Goal: Task Accomplishment & Management: Complete application form

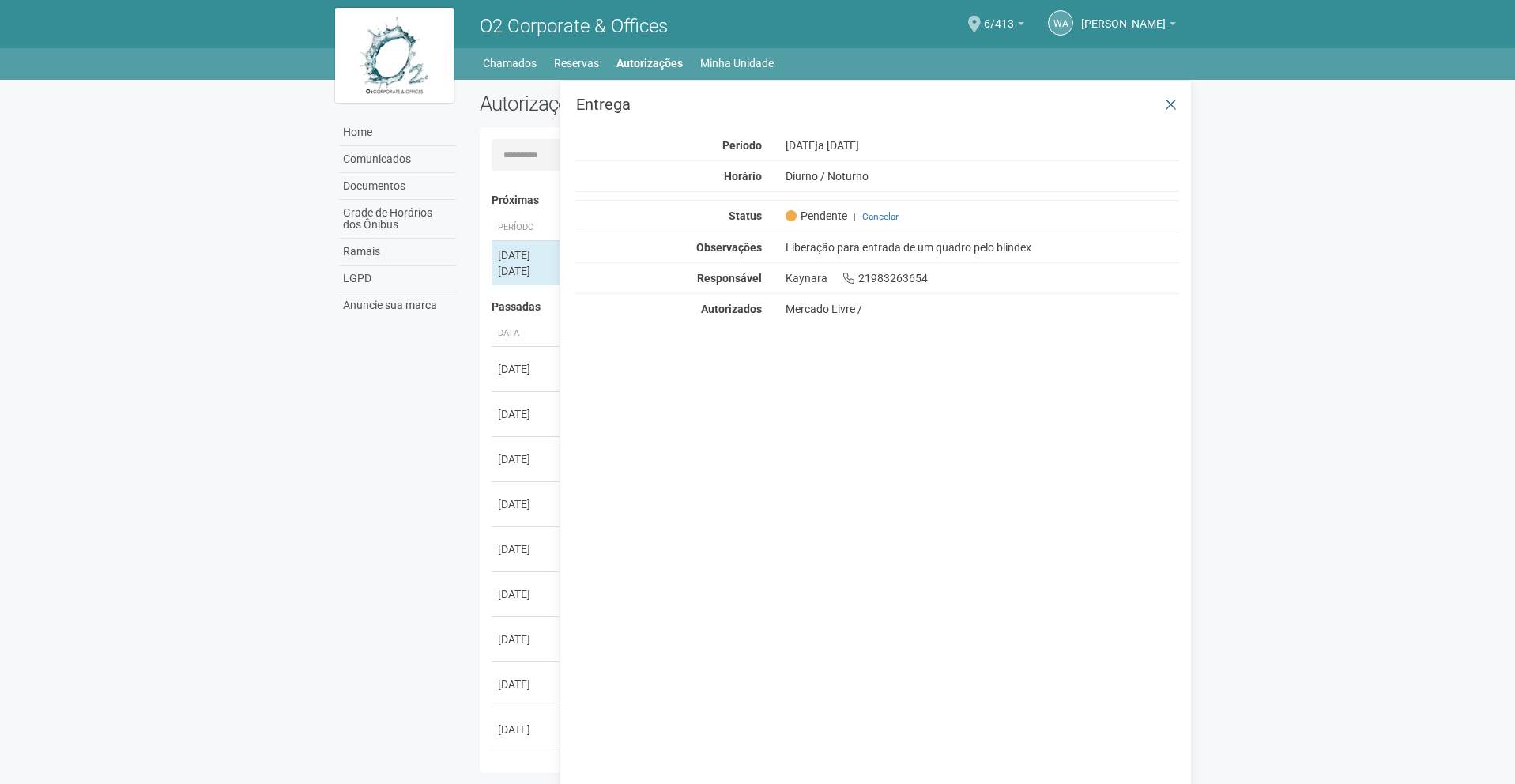
scroll to position [24, 0]
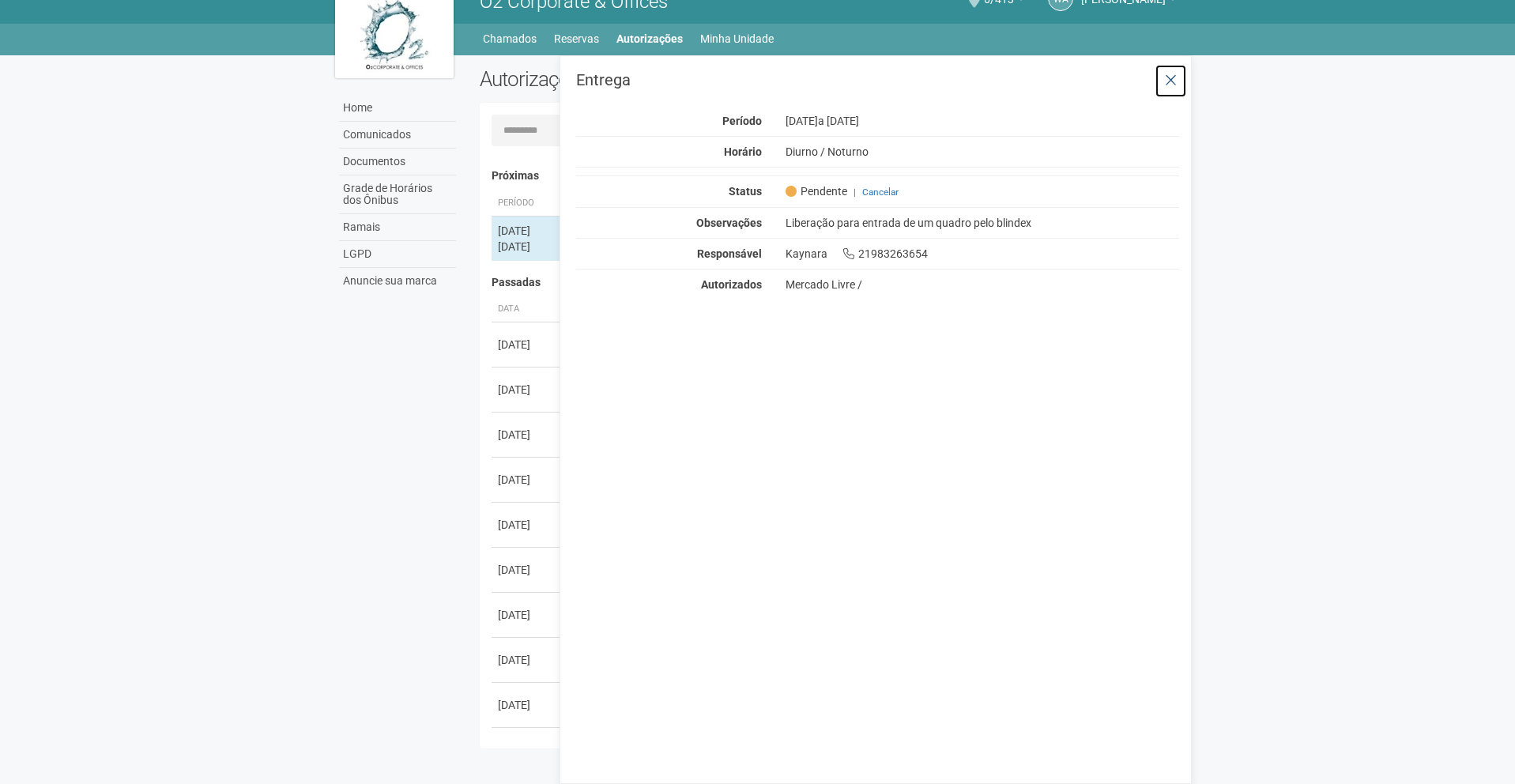
drag, startPoint x: 1180, startPoint y: 84, endPoint x: 1151, endPoint y: 74, distance: 30.7
click at [1180, 84] on button at bounding box center [1170, 80] width 32 height 34
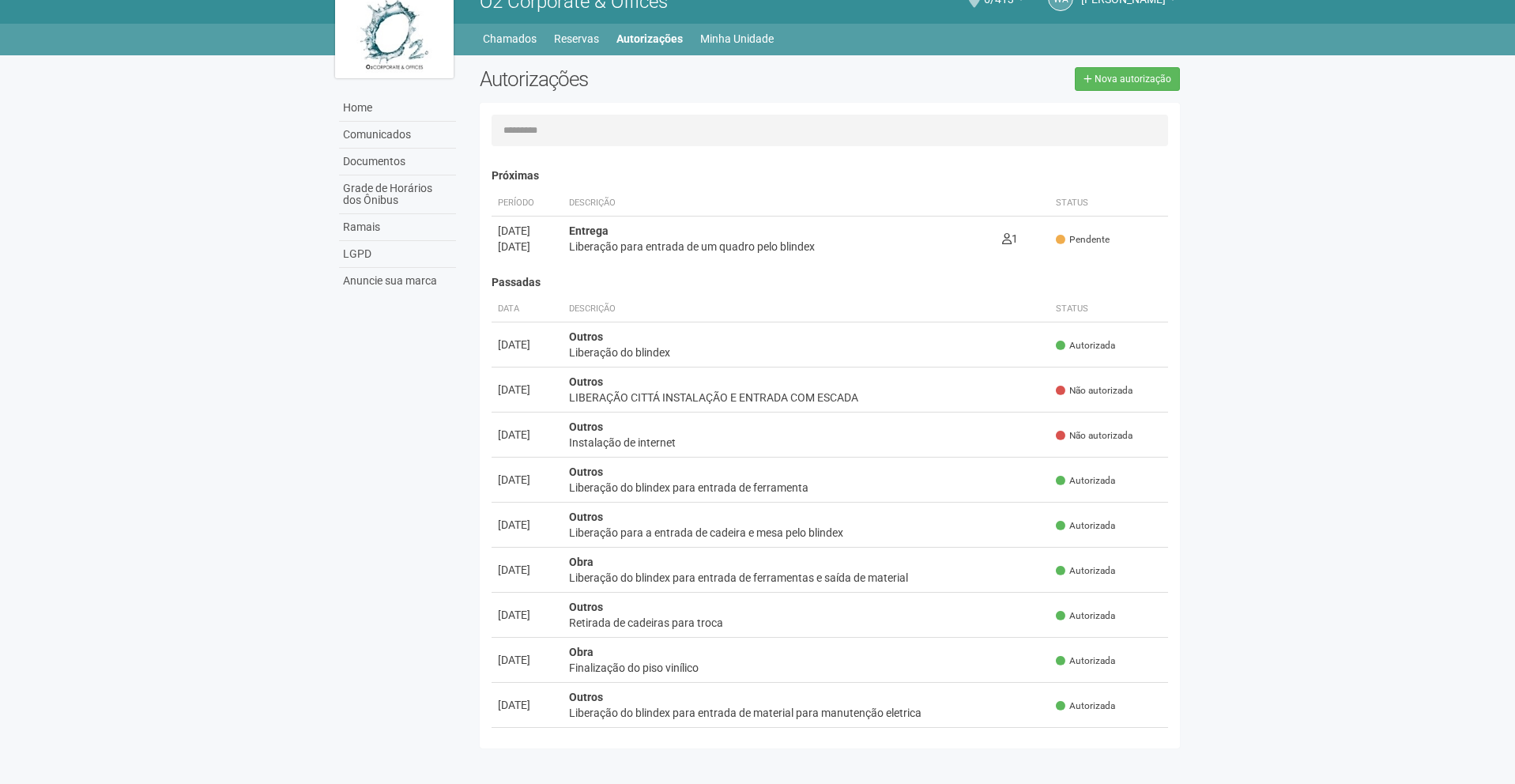
click at [441, 32] on img at bounding box center [395, 31] width 118 height 95
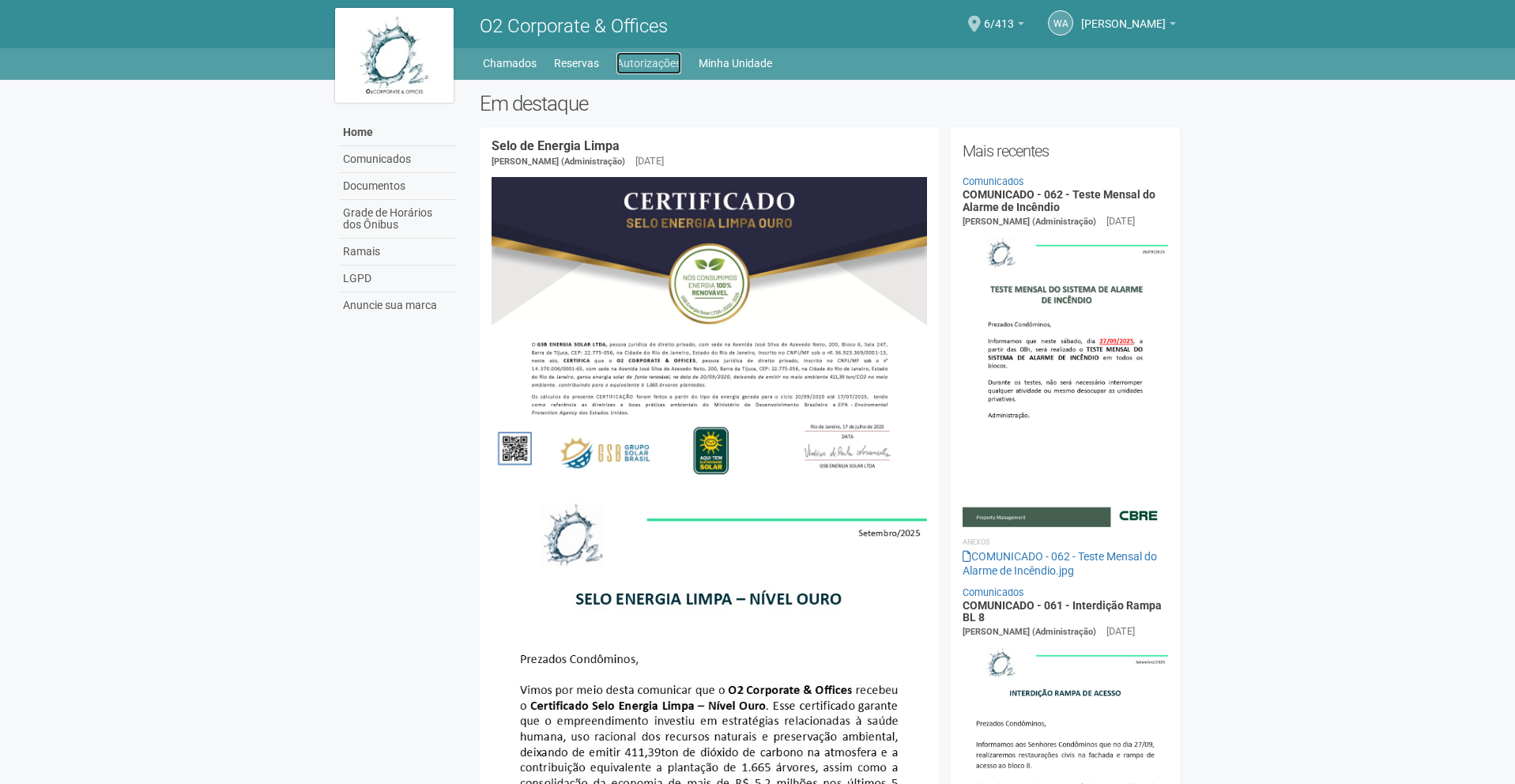
click at [648, 69] on link "Autorizações" at bounding box center [648, 63] width 65 height 22
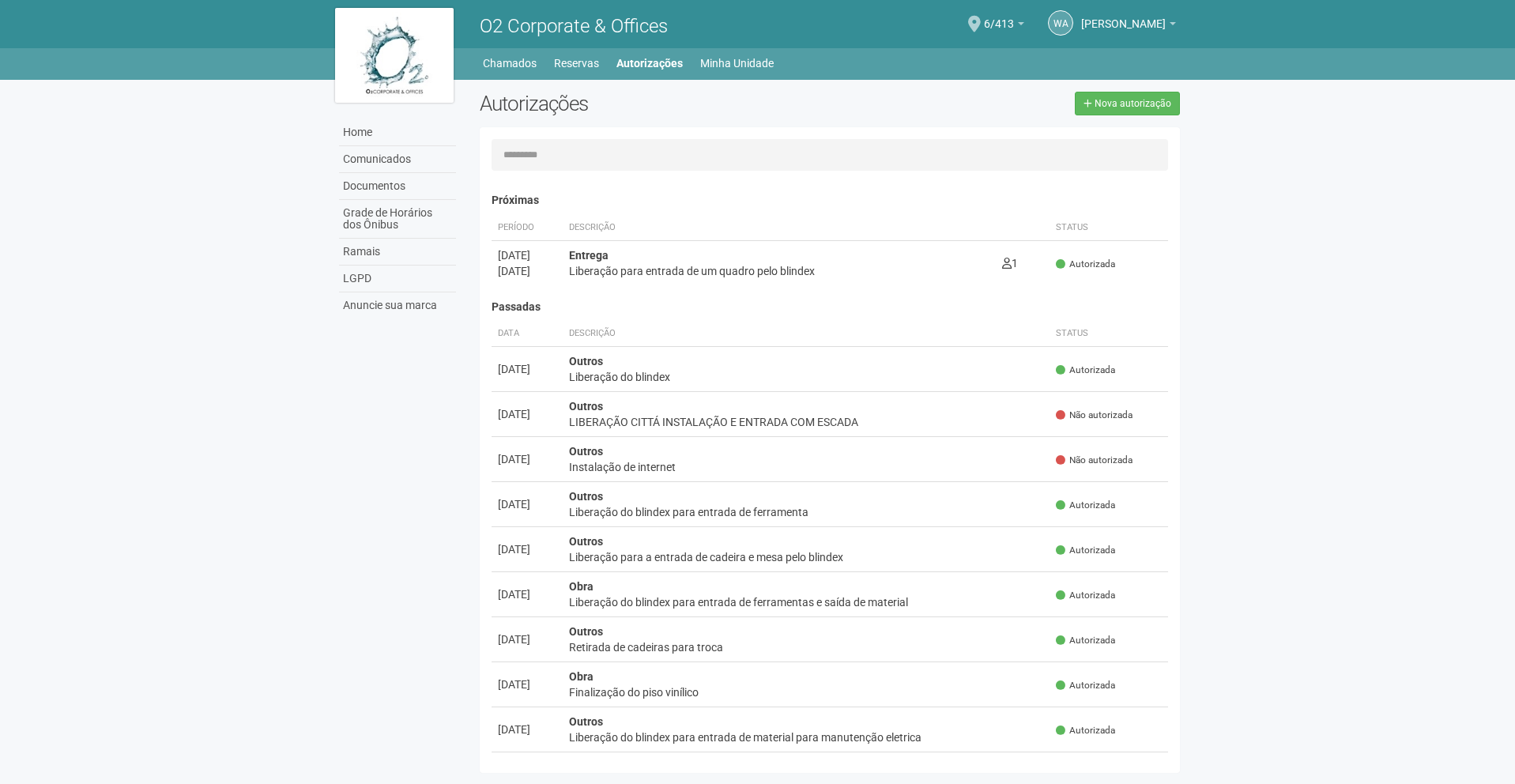
click at [1298, 187] on body "Aguarde... O2 Corporate & Offices [GEOGRAPHIC_DATA] [PERSON_NAME] [PERSON_NAME]…" at bounding box center [757, 392] width 1515 height 784
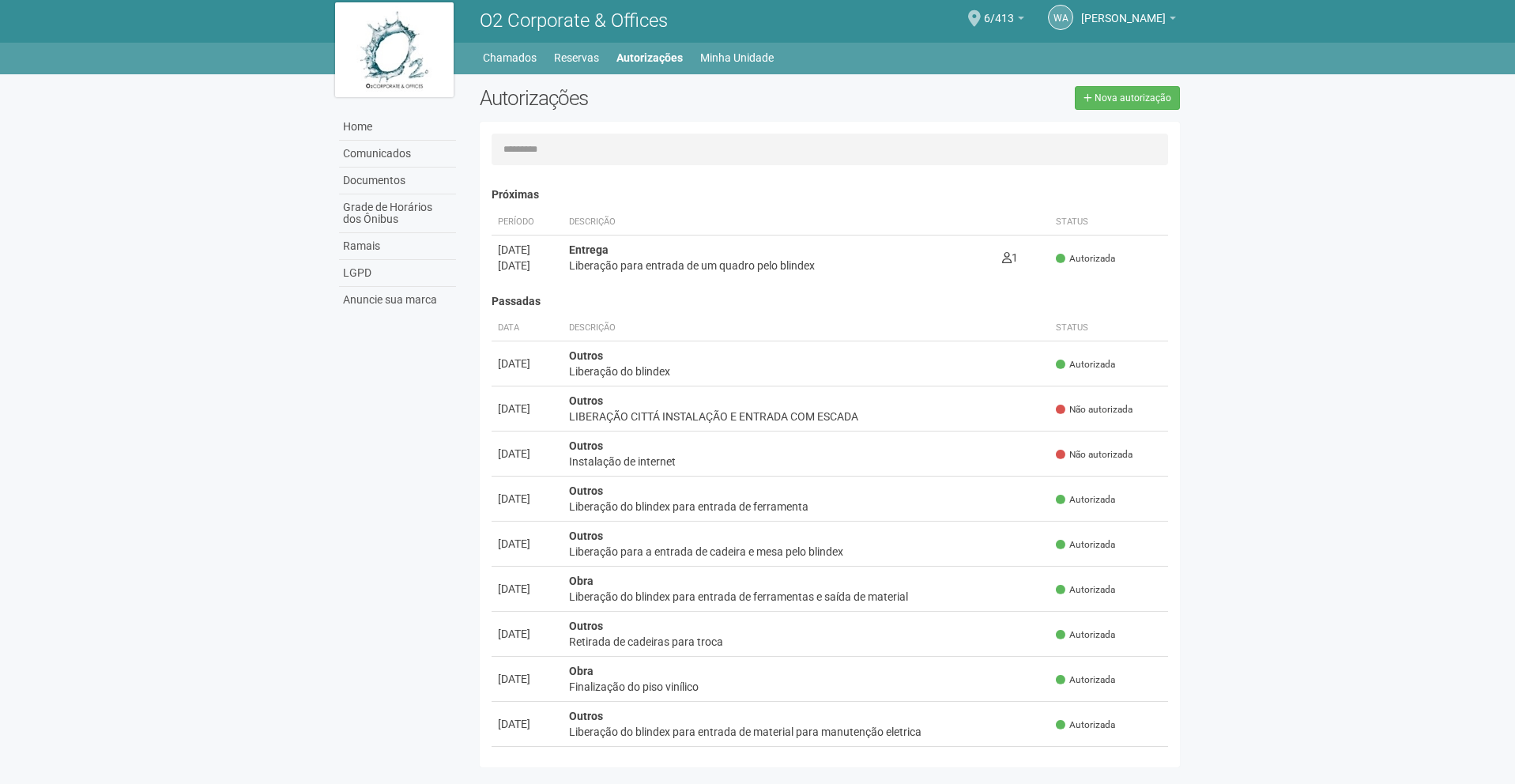
scroll to position [24, 0]
